Goal: Information Seeking & Learning: Learn about a topic

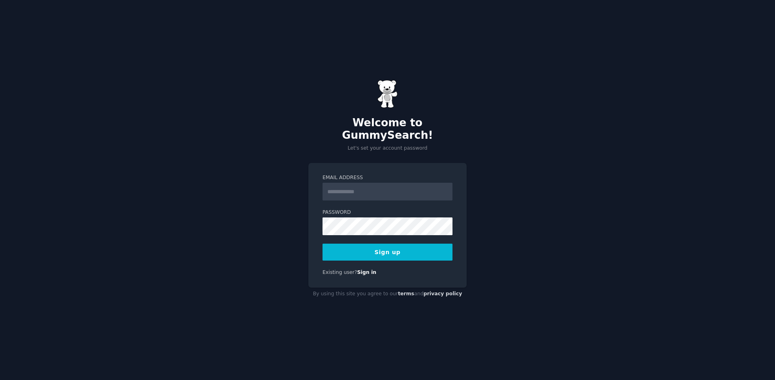
click at [343, 183] on input "Email Address" at bounding box center [388, 192] width 130 height 18
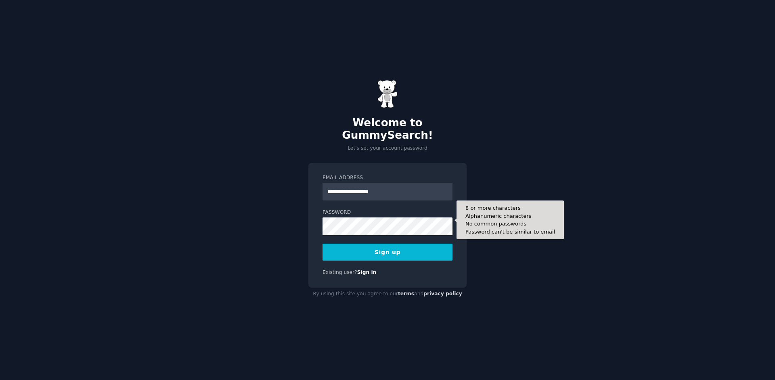
type input "**********"
click at [323, 244] on button "Sign up" at bounding box center [388, 252] width 130 height 17
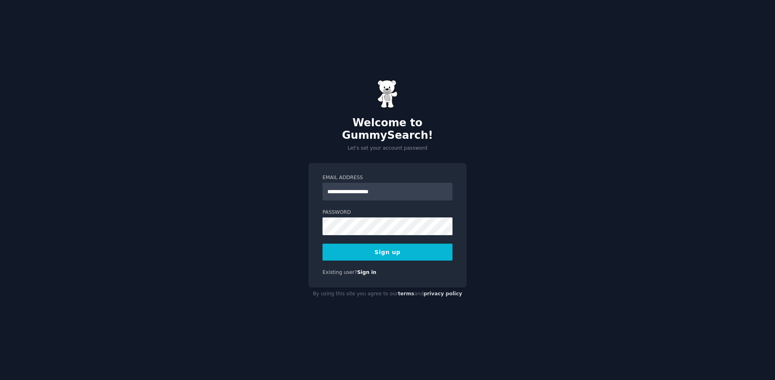
click at [378, 244] on button "Sign up" at bounding box center [388, 252] width 130 height 17
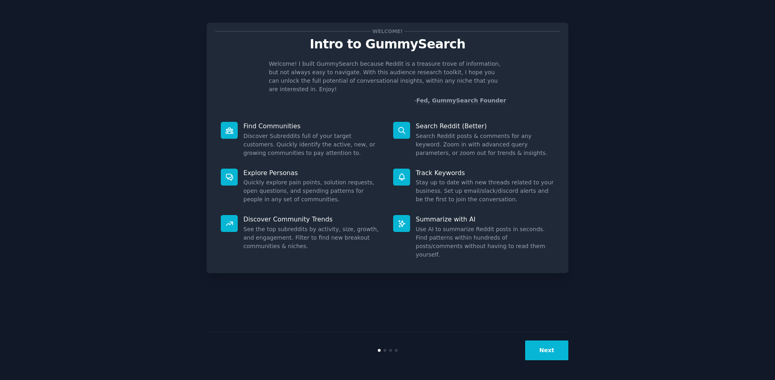
click at [549, 357] on button "Next" at bounding box center [546, 351] width 43 height 20
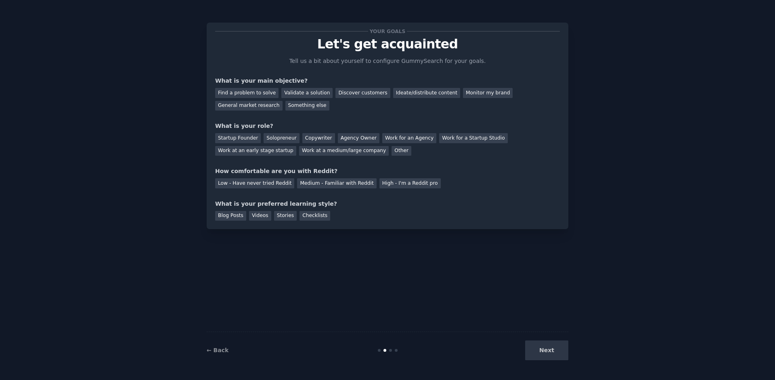
click at [549, 357] on div "Next" at bounding box center [508, 351] width 121 height 20
click at [263, 95] on div "Find a problem to solve" at bounding box center [246, 93] width 63 height 10
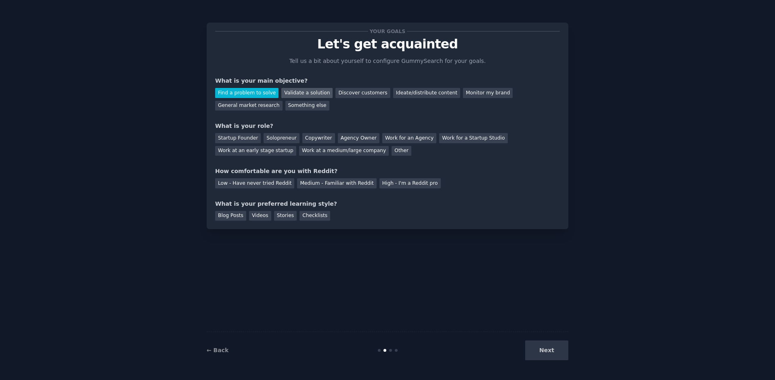
click at [287, 94] on div "Validate a solution" at bounding box center [306, 93] width 51 height 10
click at [258, 93] on div "Find a problem to solve" at bounding box center [246, 93] width 63 height 10
click at [250, 140] on div "Startup Founder" at bounding box center [238, 138] width 46 height 10
click at [287, 137] on div "Solopreneur" at bounding box center [282, 138] width 36 height 10
click at [412, 185] on div "High - I'm a Reddit pro" at bounding box center [410, 184] width 61 height 10
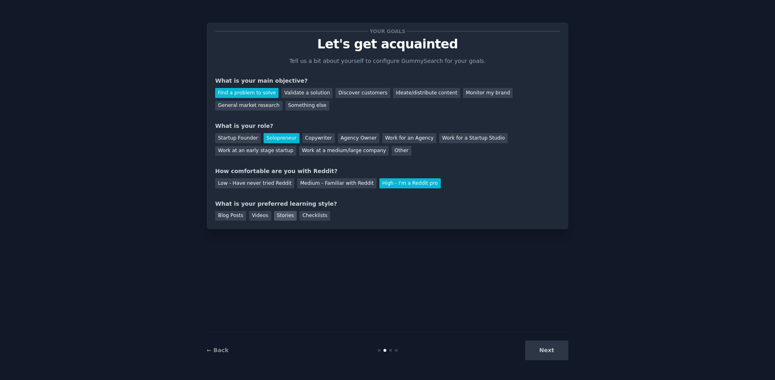
click at [286, 217] on div "Stories" at bounding box center [285, 216] width 23 height 10
click at [557, 355] on button "Next" at bounding box center [546, 351] width 43 height 20
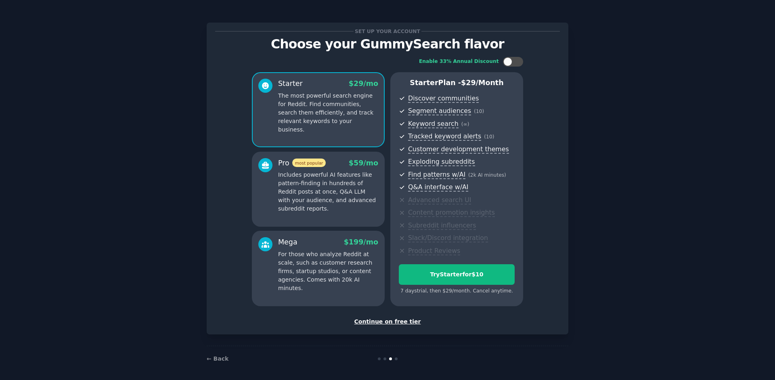
click at [400, 320] on div "Continue on free tier" at bounding box center [387, 322] width 345 height 8
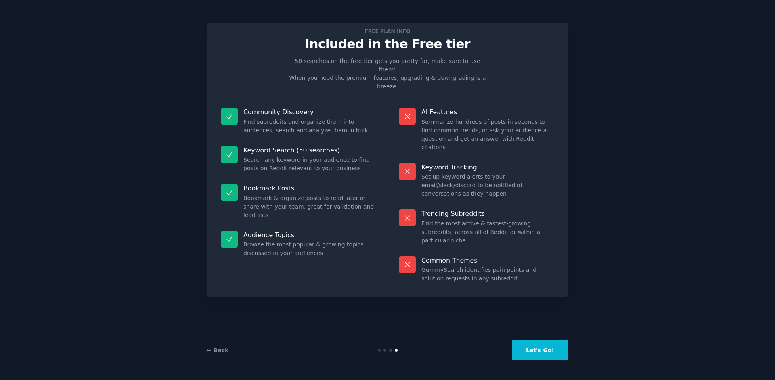
click at [542, 355] on button "Let's Go!" at bounding box center [540, 351] width 57 height 20
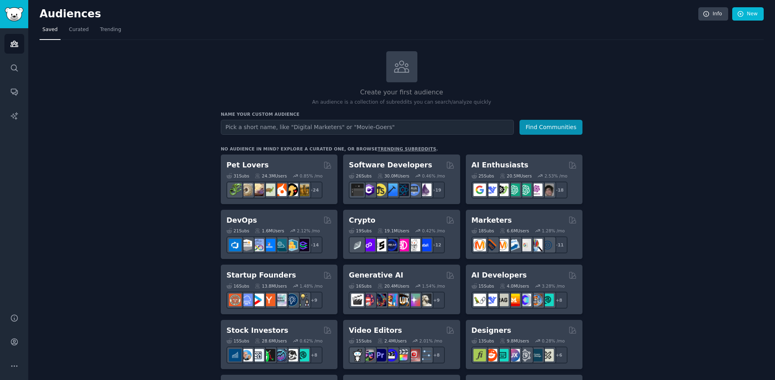
click at [401, 147] on link "trending subreddits" at bounding box center [407, 149] width 59 height 5
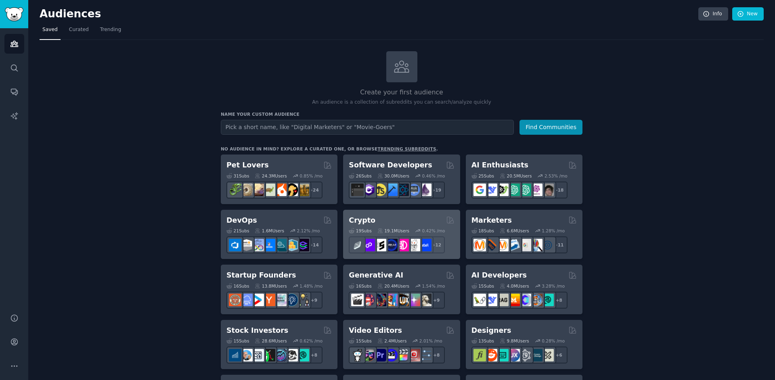
click at [392, 222] on div "Crypto" at bounding box center [401, 221] width 105 height 10
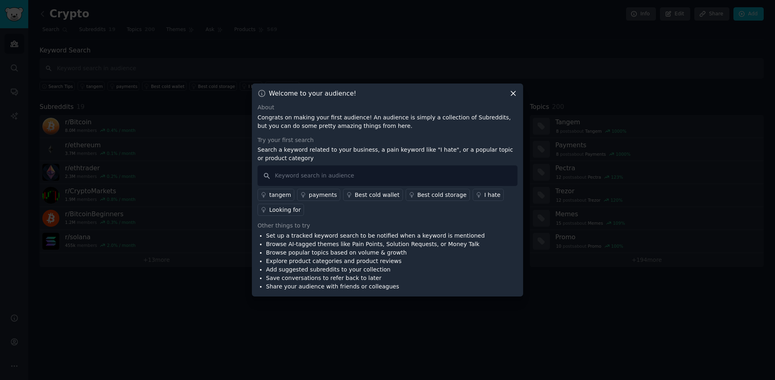
click at [516, 94] on icon at bounding box center [513, 93] width 8 height 8
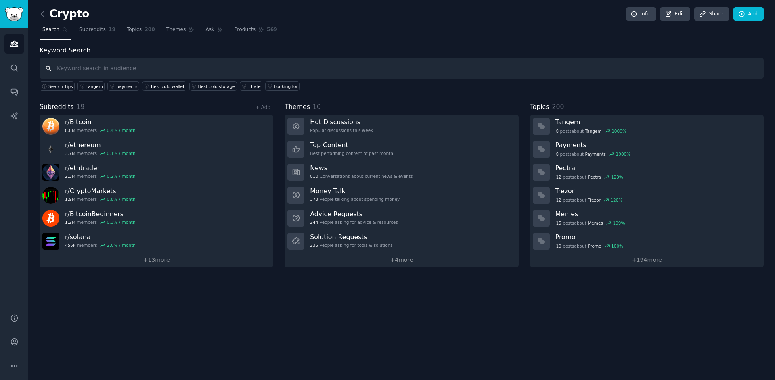
click at [259, 65] on input "text" at bounding box center [402, 68] width 725 height 21
type input "cardano"
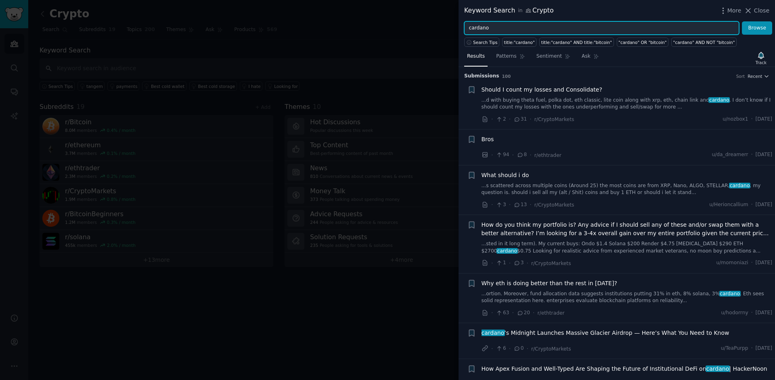
click at [506, 30] on input "cardano" at bounding box center [601, 28] width 275 height 14
type input "boson"
click at [742, 21] on button "Browse" at bounding box center [757, 28] width 30 height 14
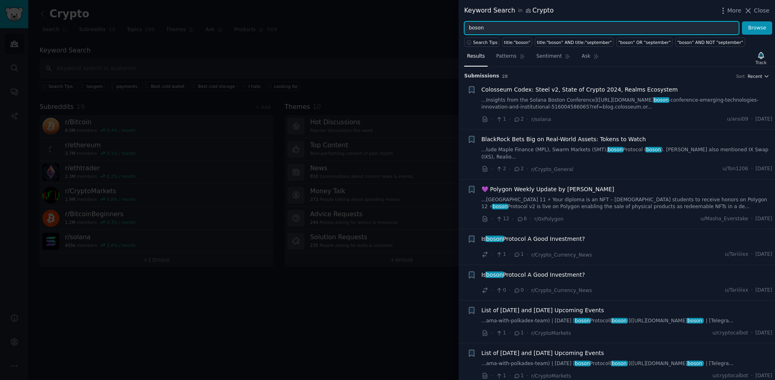
click at [760, 78] on span "Recent" at bounding box center [755, 77] width 15 height 6
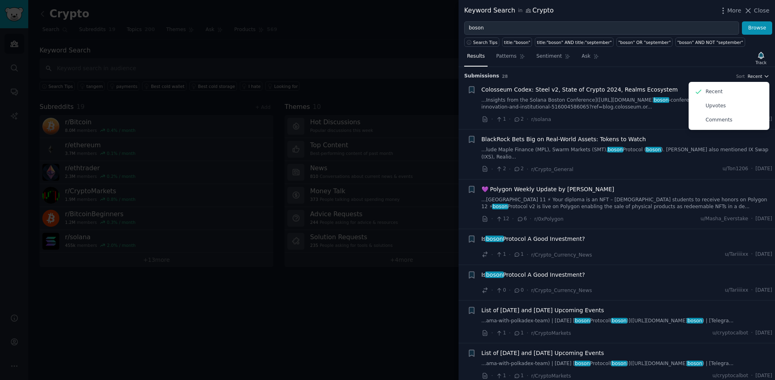
click at [760, 78] on span "Recent" at bounding box center [755, 77] width 15 height 6
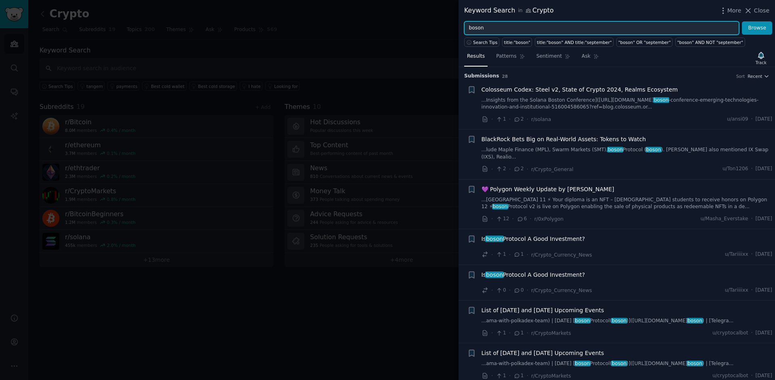
click at [535, 27] on input "boson" at bounding box center [601, 28] width 275 height 14
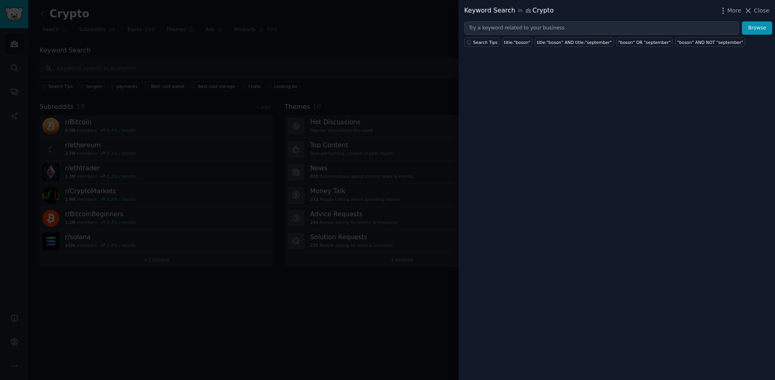
click at [382, 53] on div at bounding box center [387, 190] width 775 height 380
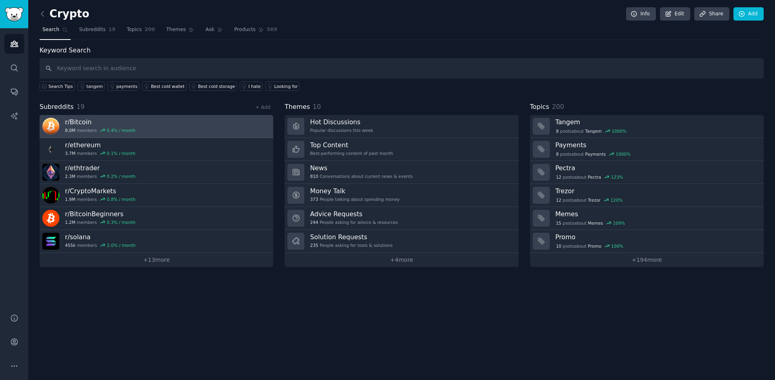
click at [156, 127] on link "r/ Bitcoin 8.0M members 0.4 % / month" at bounding box center [157, 126] width 234 height 23
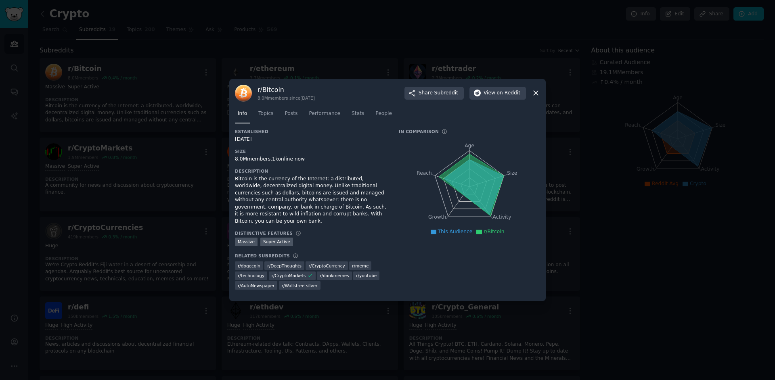
click at [185, 101] on div at bounding box center [387, 190] width 775 height 380
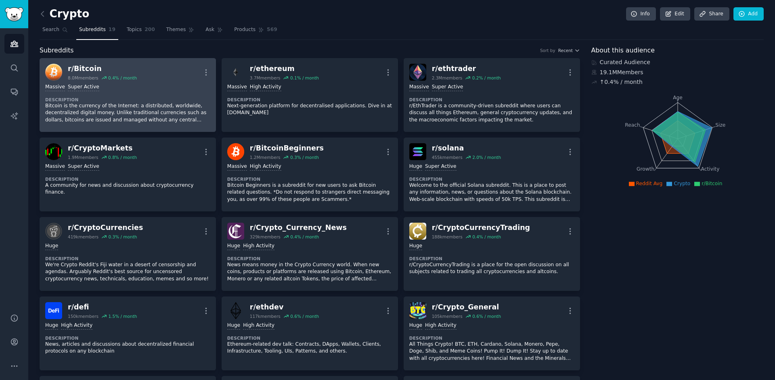
click at [168, 92] on div "Massive Super Active Description Bitcoin is the currency of the Internet: a dis…" at bounding box center [127, 104] width 165 height 46
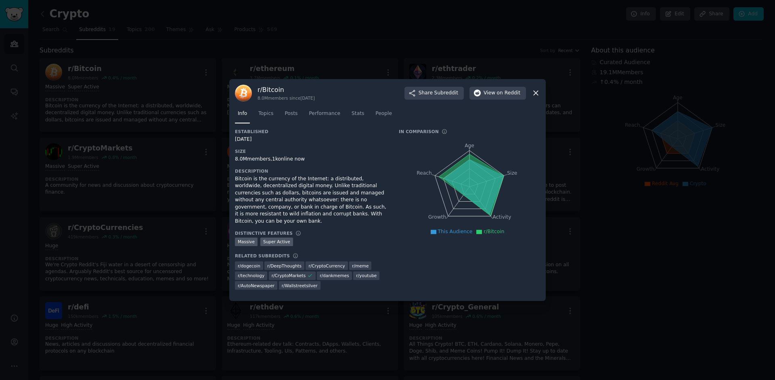
click at [176, 171] on div at bounding box center [387, 190] width 775 height 380
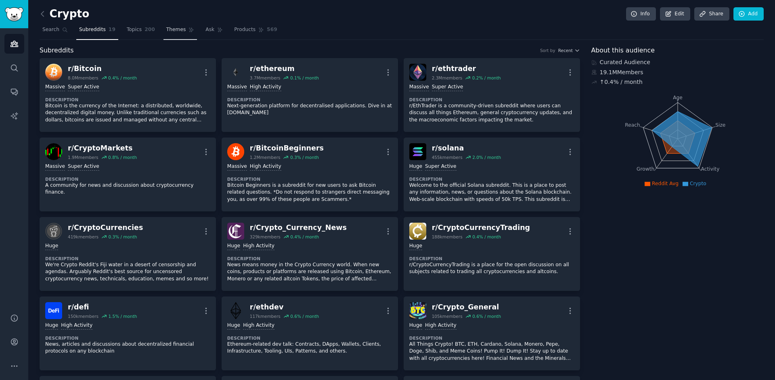
click at [174, 28] on span "Themes" at bounding box center [176, 29] width 20 height 7
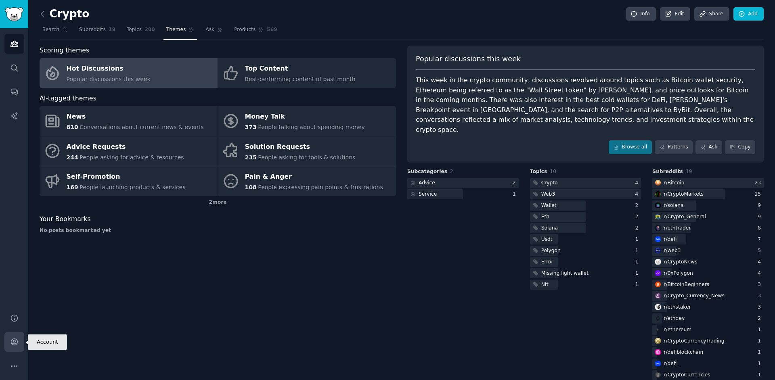
click at [13, 344] on icon "Sidebar" at bounding box center [14, 342] width 6 height 6
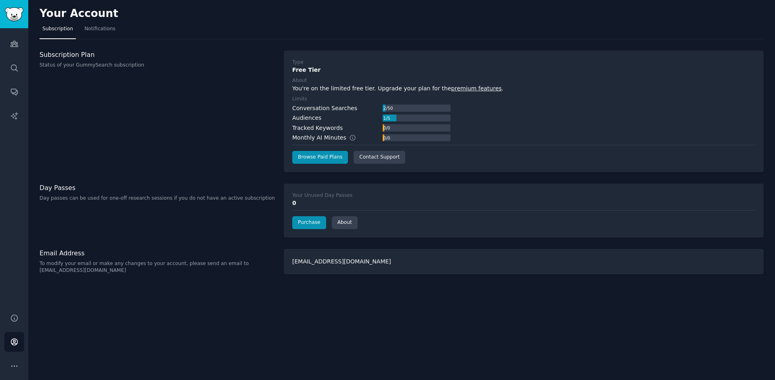
click at [330, 165] on div "Type Free Tier About You're on the limited free tier. Upgrade your plan for the…" at bounding box center [524, 111] width 480 height 122
click at [468, 91] on link "premium features" at bounding box center [477, 88] width 50 height 6
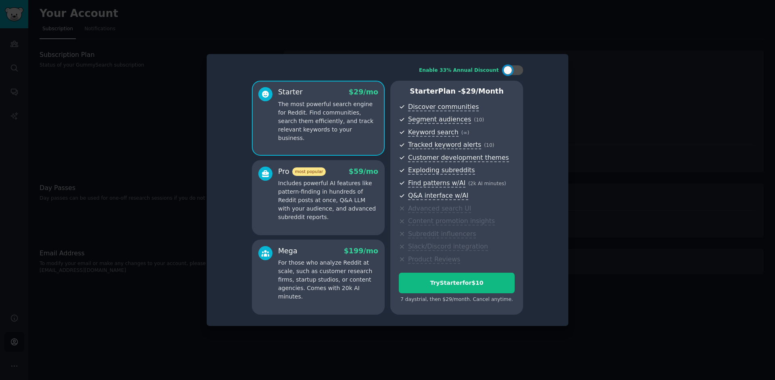
click at [328, 201] on p "Includes powerful AI features like pattern-finding in hundreds of Reddit posts …" at bounding box center [328, 200] width 100 height 42
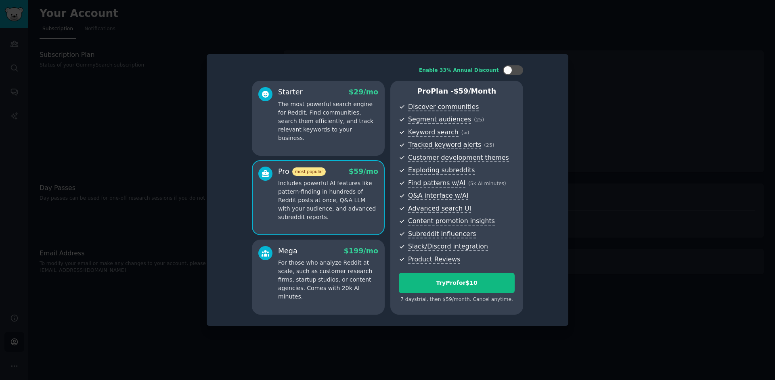
click at [153, 105] on div at bounding box center [387, 190] width 775 height 380
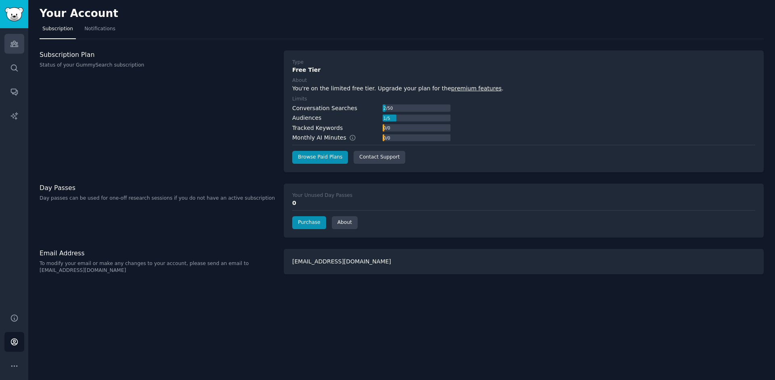
click at [10, 52] on link "Audiences" at bounding box center [14, 44] width 20 height 20
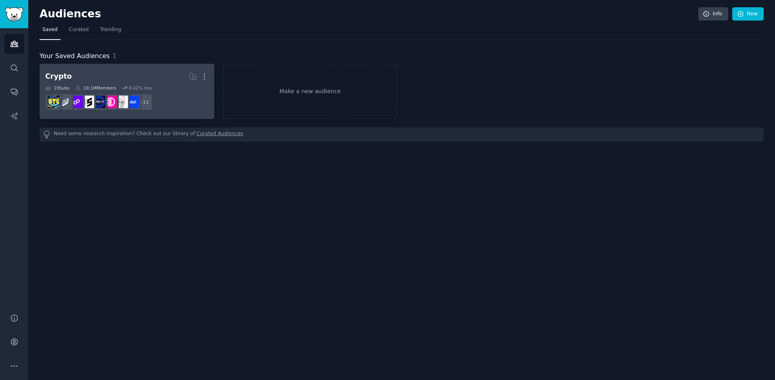
click at [126, 76] on h2 "Crypto More" at bounding box center [127, 76] width 164 height 14
